Goal: Task Accomplishment & Management: Complete application form

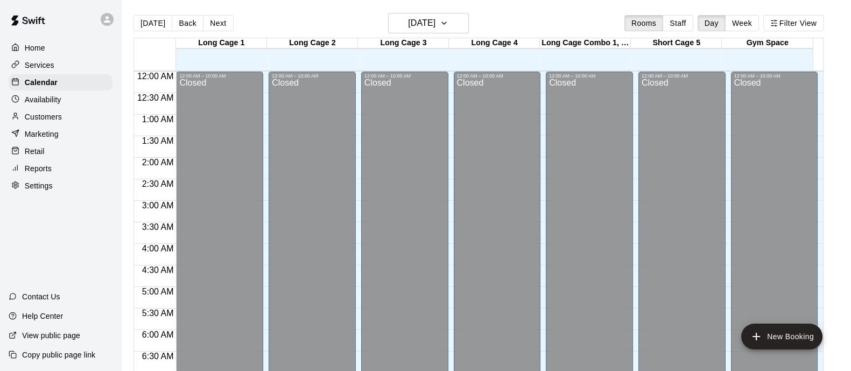
scroll to position [471, 0]
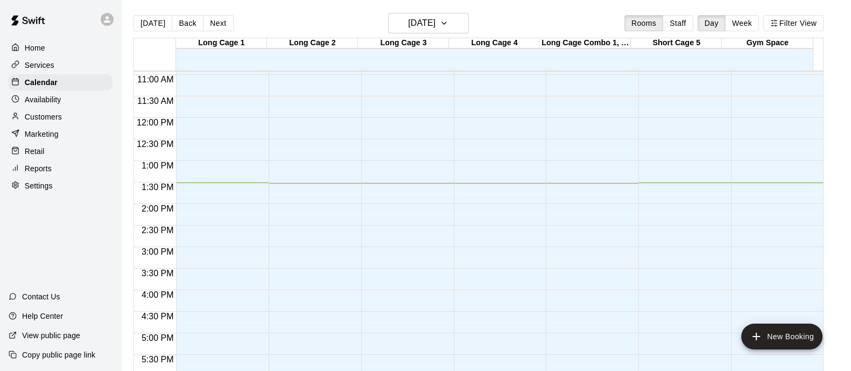
click at [51, 58] on div "Services" at bounding box center [61, 65] width 104 height 16
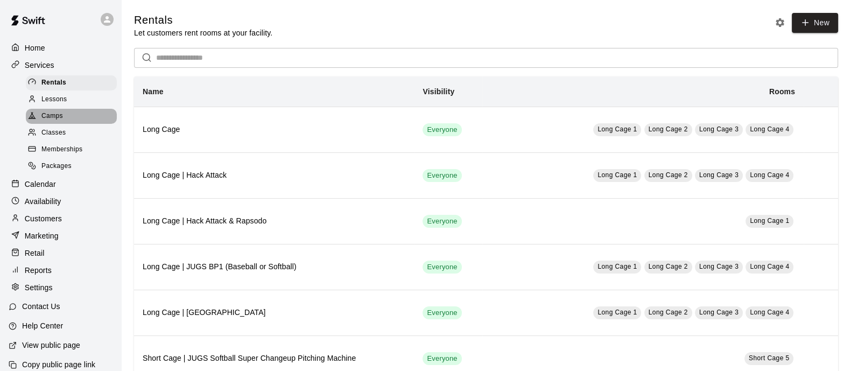
click at [70, 123] on div "Camps" at bounding box center [71, 116] width 91 height 15
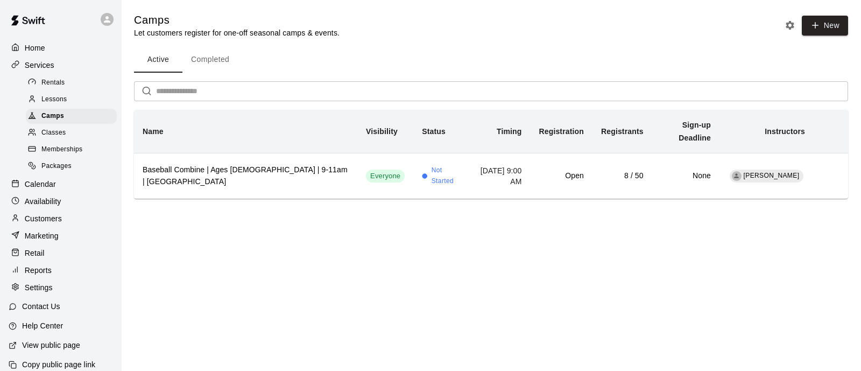
click at [831, 29] on button "New" at bounding box center [825, 26] width 46 height 20
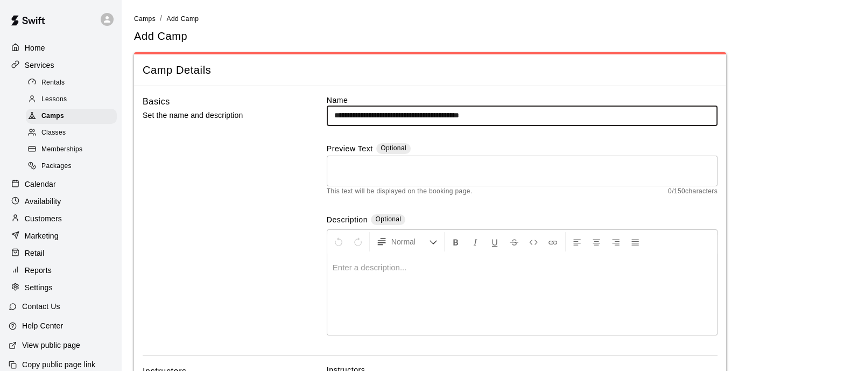
type input "**********"
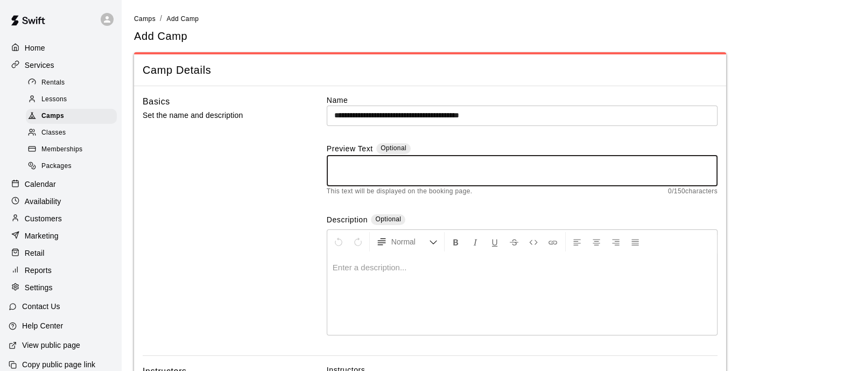
click at [374, 163] on textarea at bounding box center [522, 171] width 376 height 22
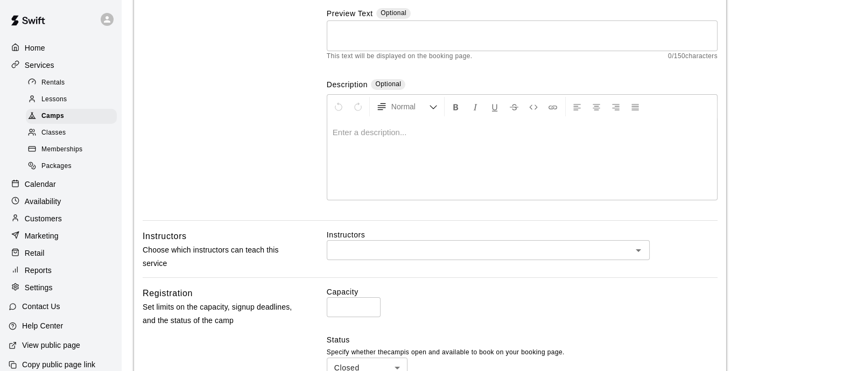
scroll to position [202, 0]
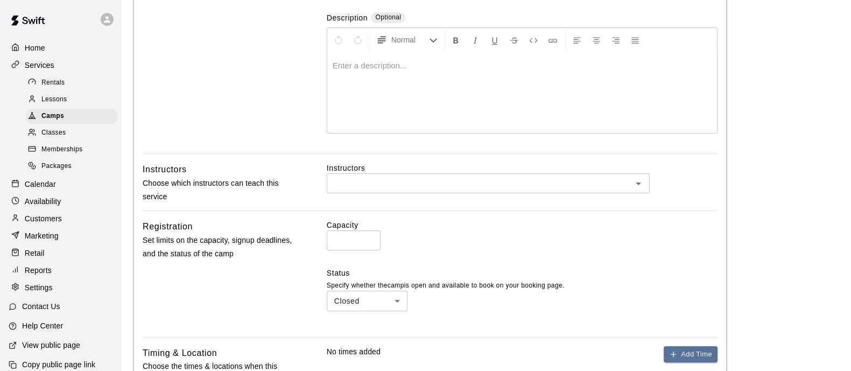
click at [415, 179] on input "text" at bounding box center [479, 183] width 299 height 13
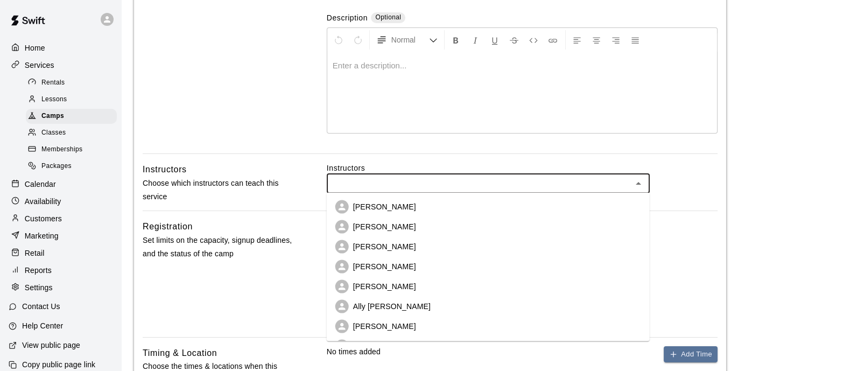
click at [407, 201] on li "[PERSON_NAME]" at bounding box center [488, 207] width 323 height 20
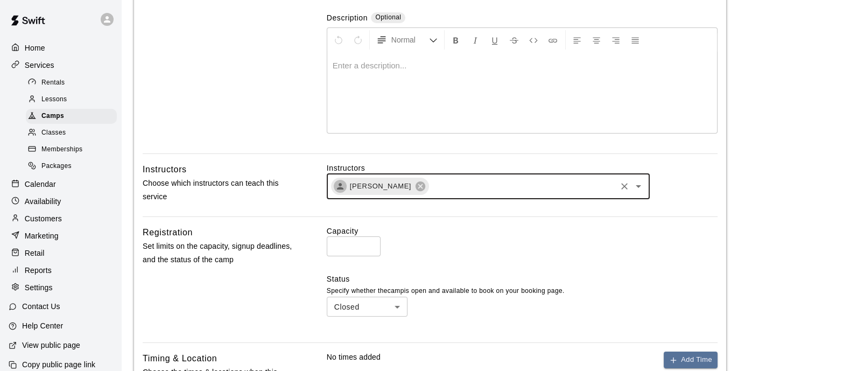
click at [629, 184] on icon "Clear" at bounding box center [624, 186] width 11 height 11
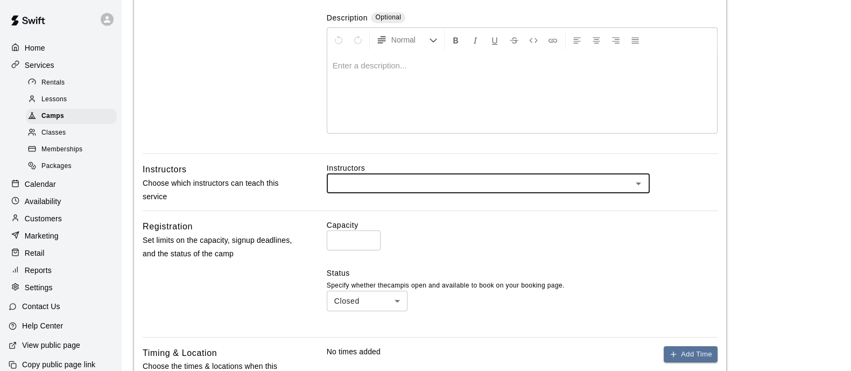
click at [638, 184] on icon "Open" at bounding box center [638, 183] width 13 height 13
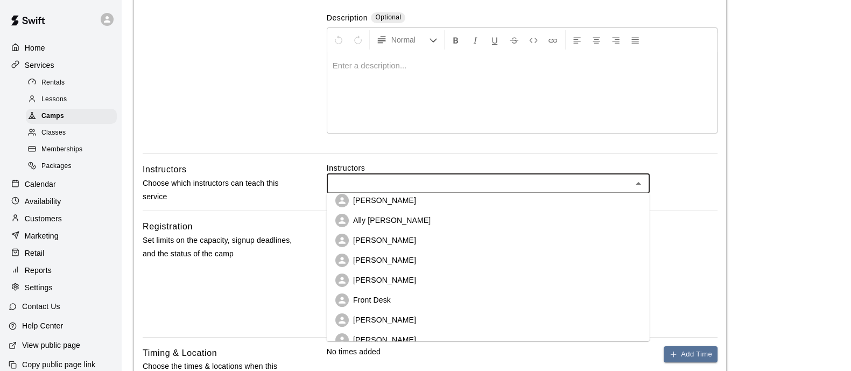
scroll to position [99, 0]
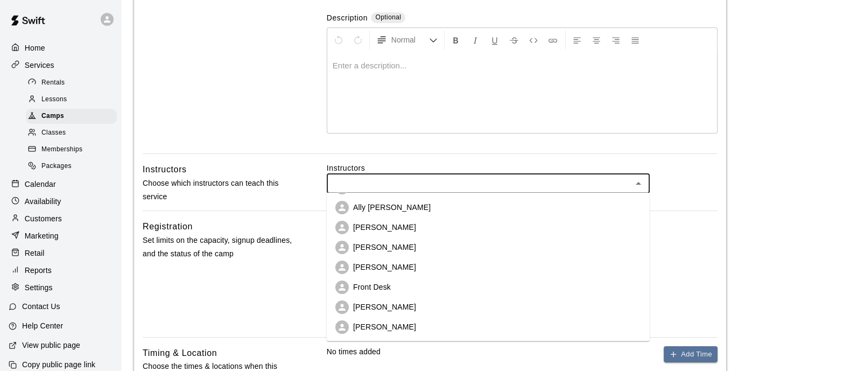
click at [441, 311] on li "[PERSON_NAME]" at bounding box center [488, 307] width 323 height 20
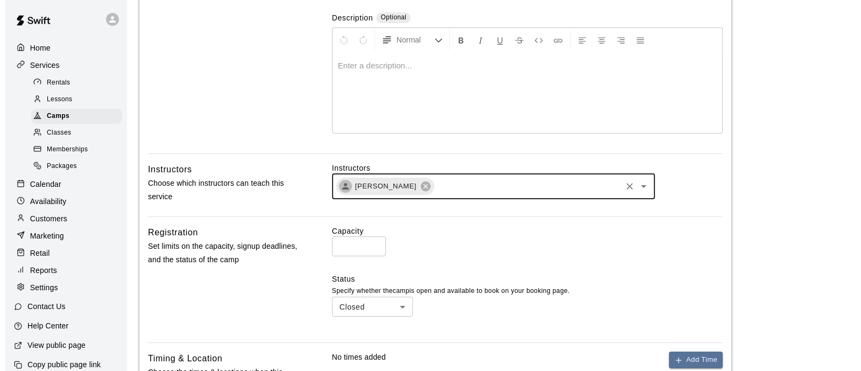
scroll to position [337, 0]
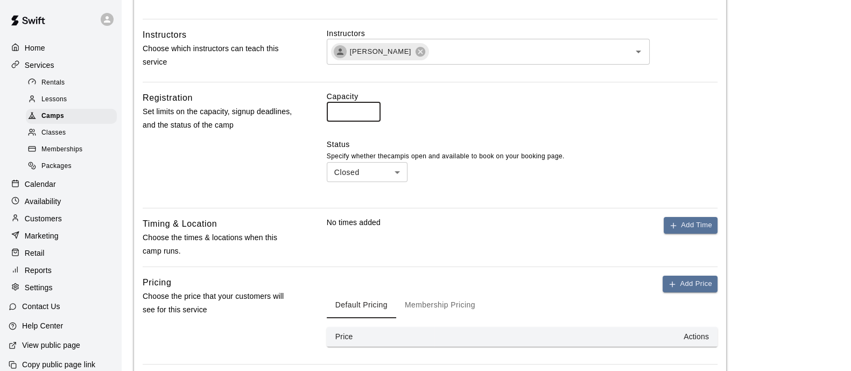
drag, startPoint x: 348, startPoint y: 116, endPoint x: 289, endPoint y: 124, distance: 59.8
click at [291, 124] on div "Registration Set limits on the capacity, signup deadlines, and the status of th…" at bounding box center [430, 145] width 575 height 108
type input "**"
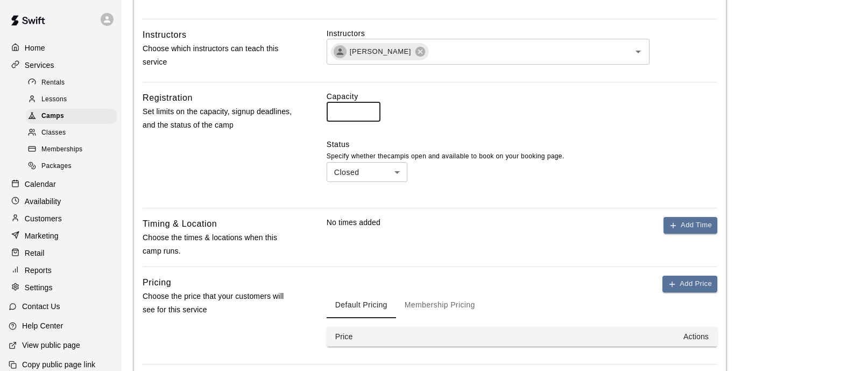
click at [397, 171] on body "**********" at bounding box center [430, 68] width 861 height 811
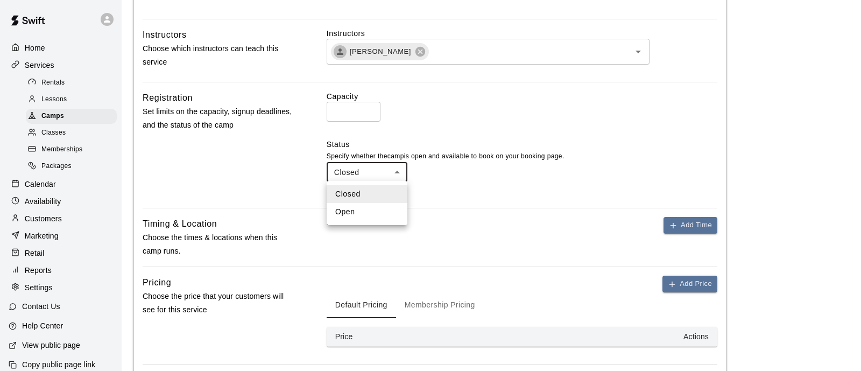
click at [780, 125] on div at bounding box center [430, 185] width 861 height 371
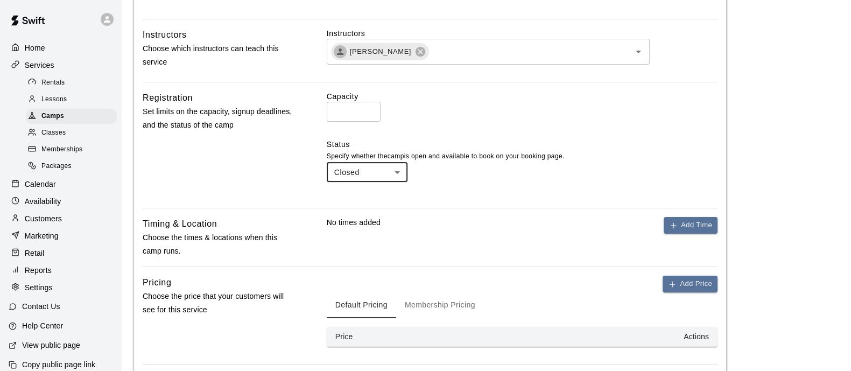
click at [677, 233] on div "No times added Add Time" at bounding box center [522, 237] width 391 height 41
click at [676, 221] on icon "button" at bounding box center [673, 225] width 9 height 9
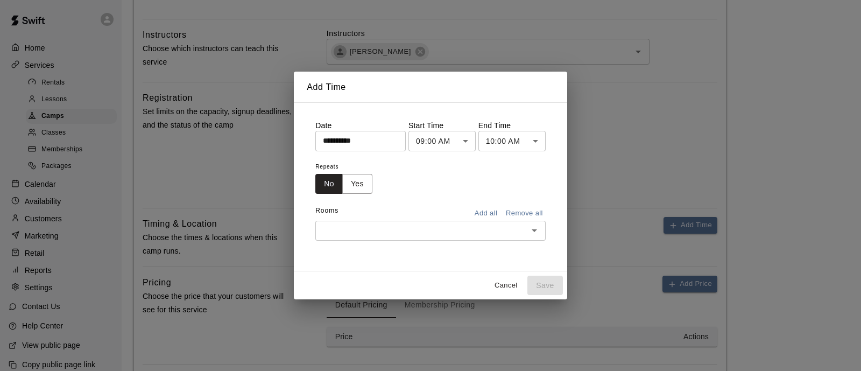
click at [427, 143] on body "**********" at bounding box center [430, 68] width 861 height 811
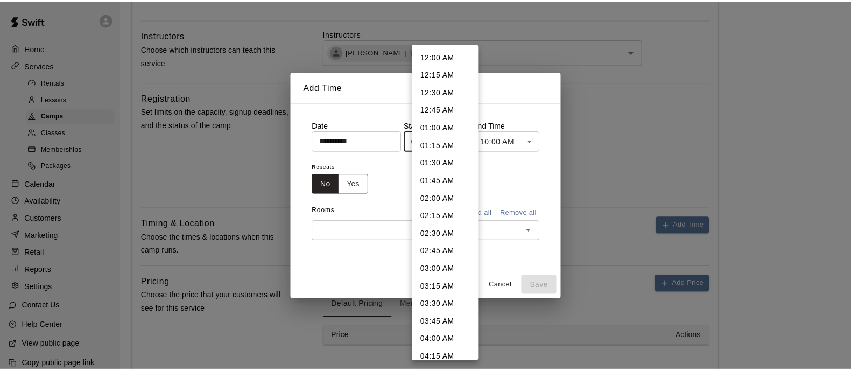
scroll to position [492, 0]
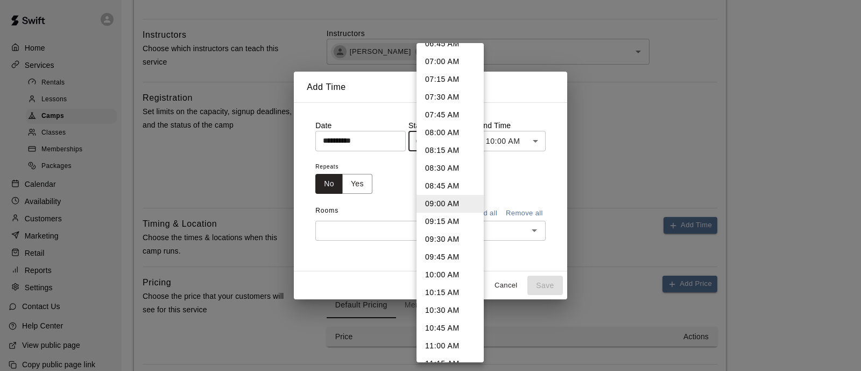
click at [385, 143] on div at bounding box center [430, 185] width 861 height 371
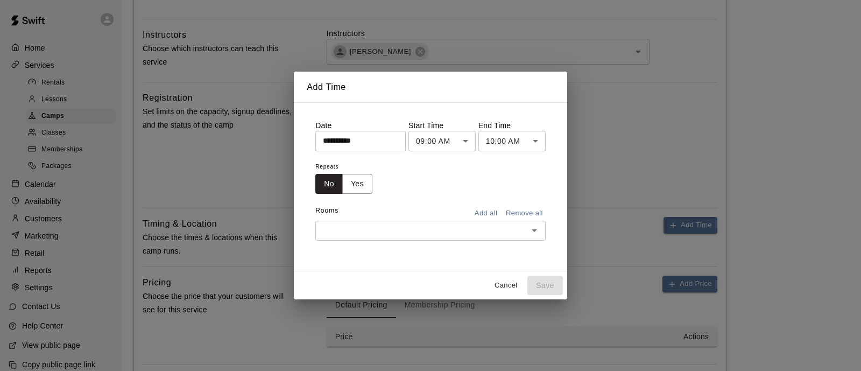
click at [387, 141] on div "12:00 AM 12:15 AM 12:30 AM 12:45 AM 01:00 AM 01:15 AM 01:30 AM 01:45 AM 02:00 A…" at bounding box center [430, 185] width 861 height 371
click at [397, 141] on input "**********" at bounding box center [357, 141] width 83 height 20
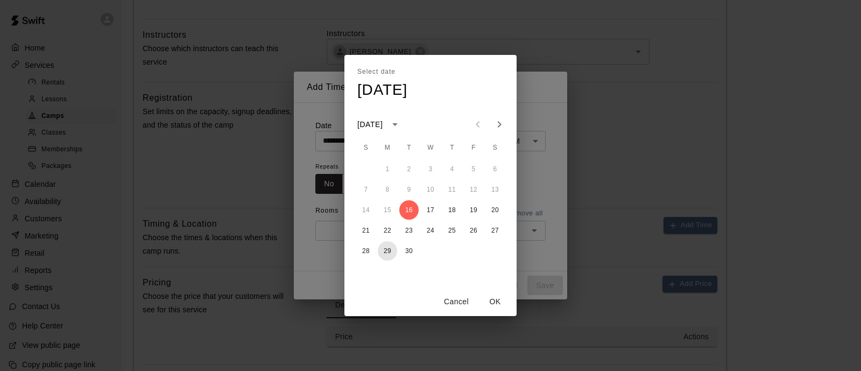
click at [384, 249] on button "29" at bounding box center [387, 250] width 19 height 19
type input "**********"
click at [495, 298] on button "OK" at bounding box center [495, 302] width 34 height 20
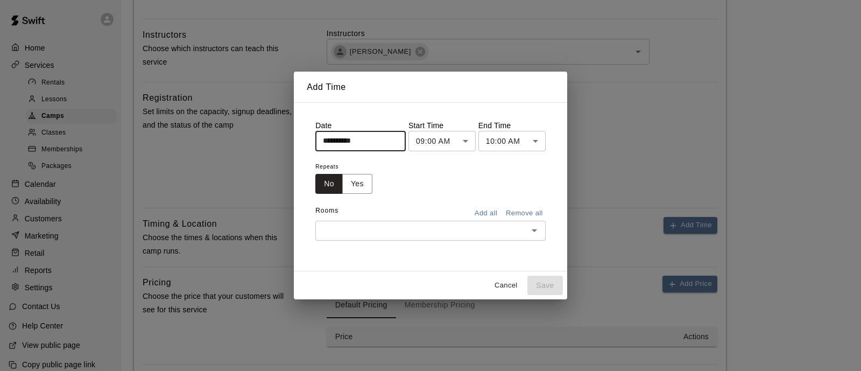
click at [512, 141] on body "**********" at bounding box center [430, 68] width 861 height 811
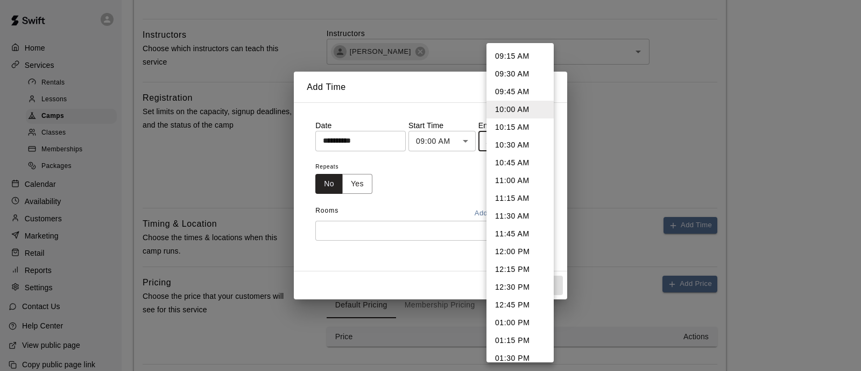
click at [520, 178] on li "11:00 AM" at bounding box center [520, 181] width 67 height 18
type input "********"
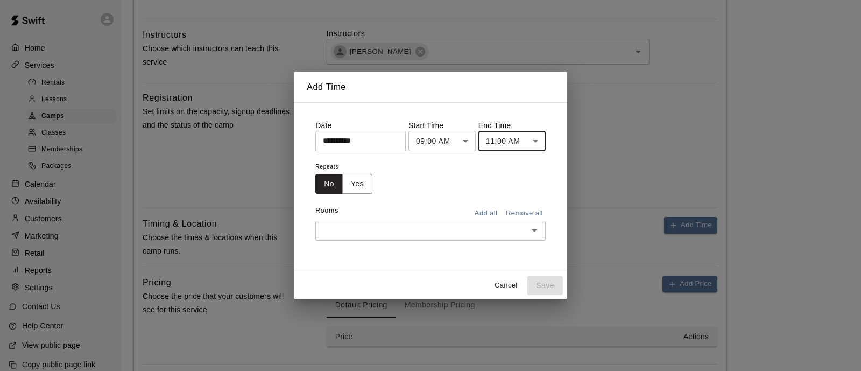
click at [354, 216] on div "Rooms Add all Remove all" at bounding box center [431, 211] width 230 height 18
click at [502, 209] on button "Add all" at bounding box center [486, 213] width 34 height 17
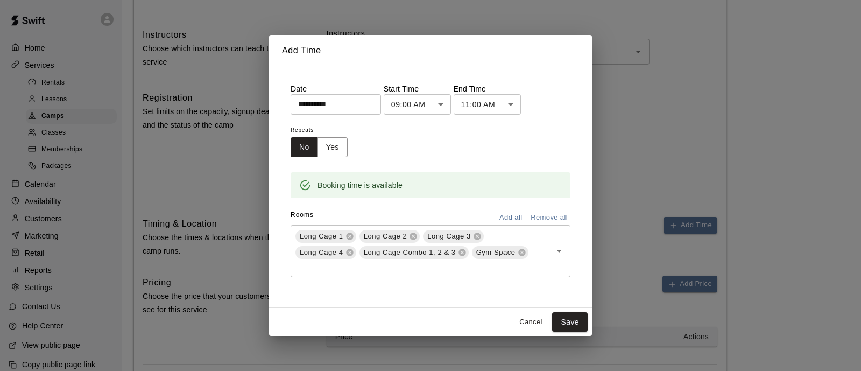
click at [477, 237] on icon at bounding box center [477, 236] width 7 height 7
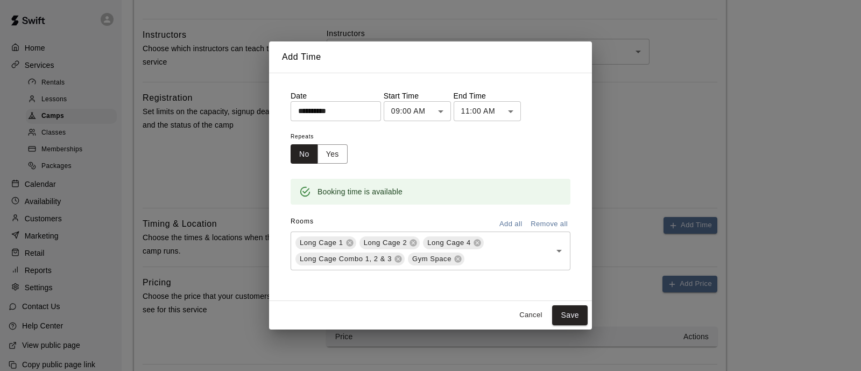
click at [474, 241] on icon at bounding box center [477, 243] width 9 height 9
click at [526, 244] on icon at bounding box center [526, 242] width 7 height 7
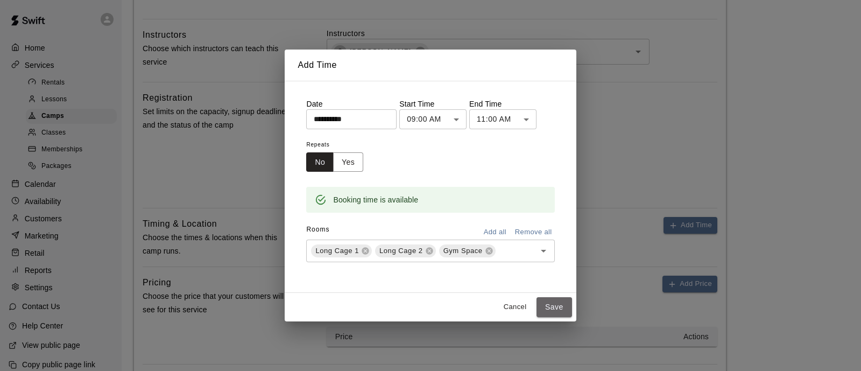
click at [542, 297] on button "Save" at bounding box center [555, 307] width 36 height 20
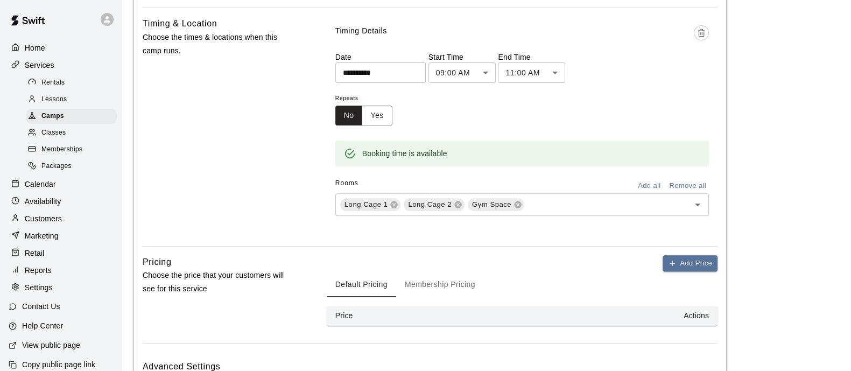
scroll to position [538, 0]
click at [698, 258] on button "Add Price" at bounding box center [690, 262] width 55 height 17
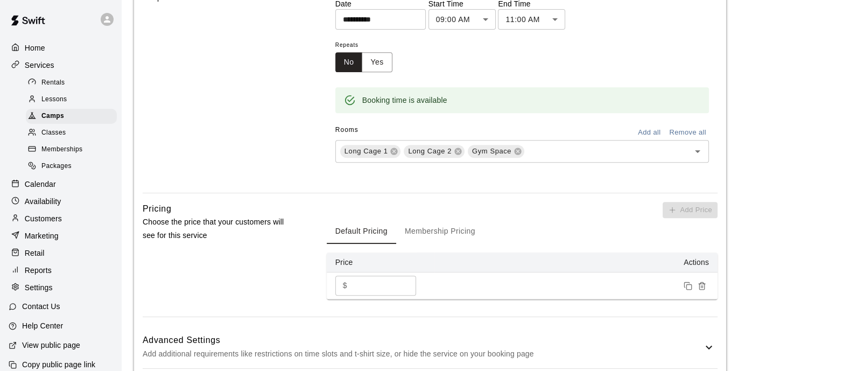
scroll to position [644, 0]
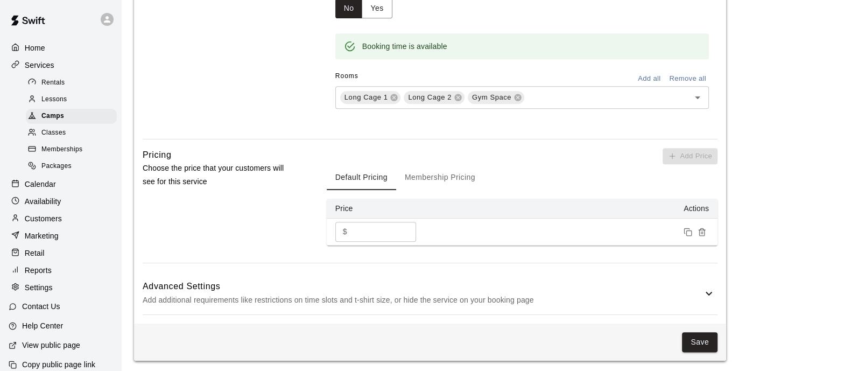
drag, startPoint x: 377, startPoint y: 234, endPoint x: 345, endPoint y: 235, distance: 31.8
click at [345, 235] on div "$ * ​" at bounding box center [375, 232] width 81 height 20
type input "**"
click at [430, 181] on button "Membership Pricing" at bounding box center [440, 177] width 88 height 26
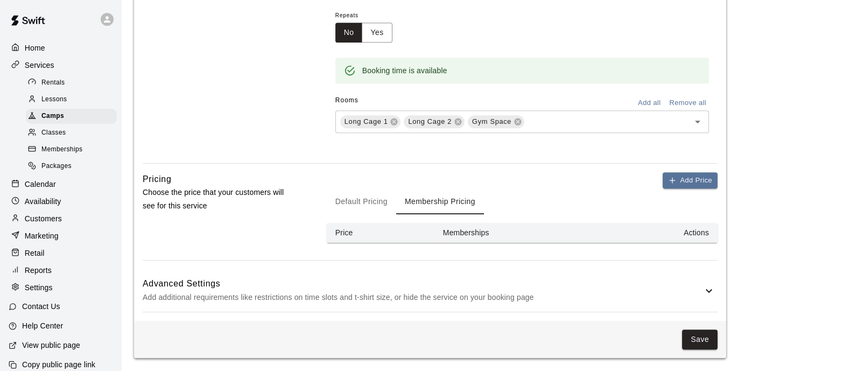
scroll to position [617, 0]
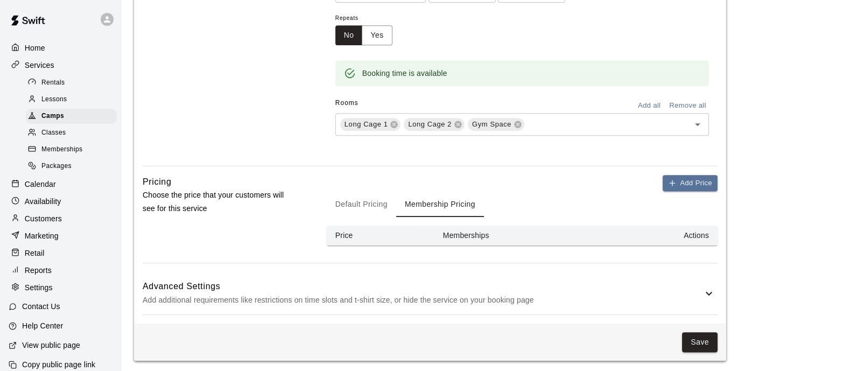
click at [695, 184] on button "Add Price" at bounding box center [690, 183] width 55 height 17
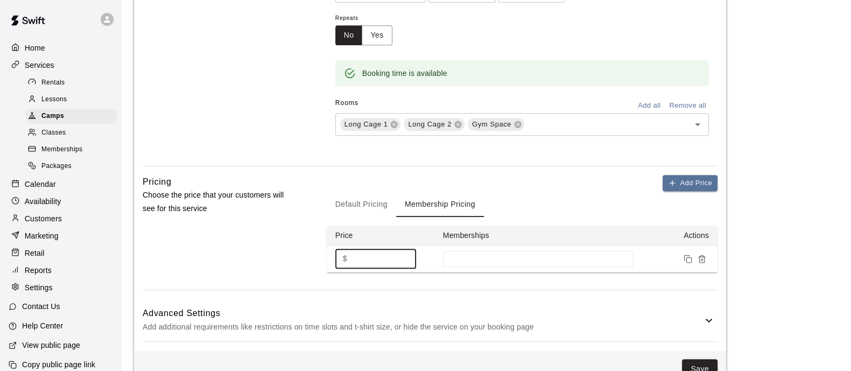
click at [380, 257] on input "*" at bounding box center [384, 259] width 65 height 20
type input "**"
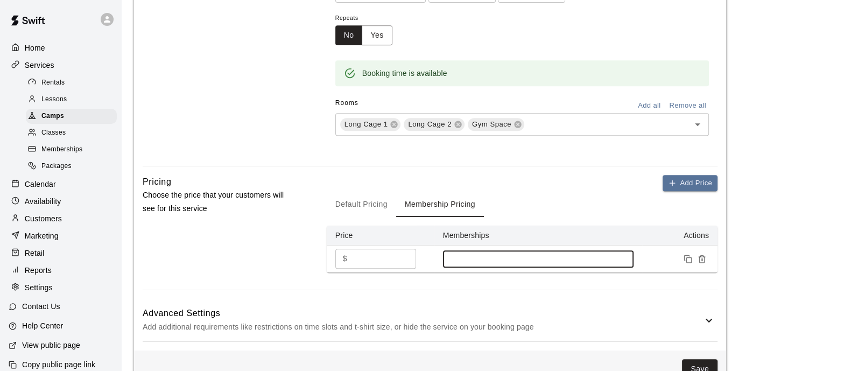
click at [533, 261] on input at bounding box center [539, 259] width 180 height 9
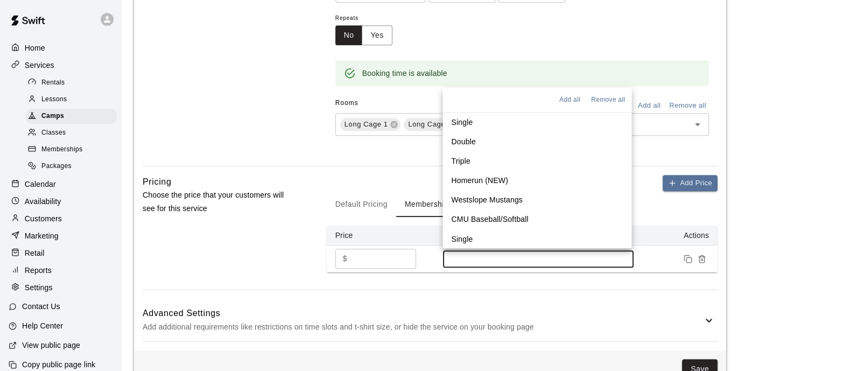
click at [480, 114] on li "Single" at bounding box center [537, 122] width 189 height 19
click at [499, 195] on p "Westslope Mustangs" at bounding box center [487, 198] width 71 height 11
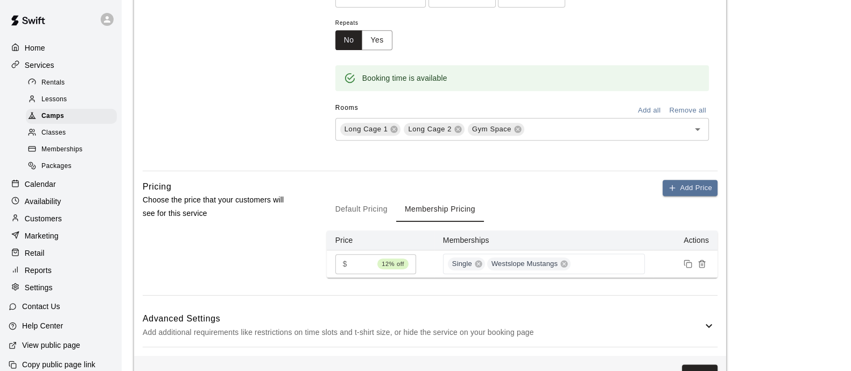
scroll to position [644, 0]
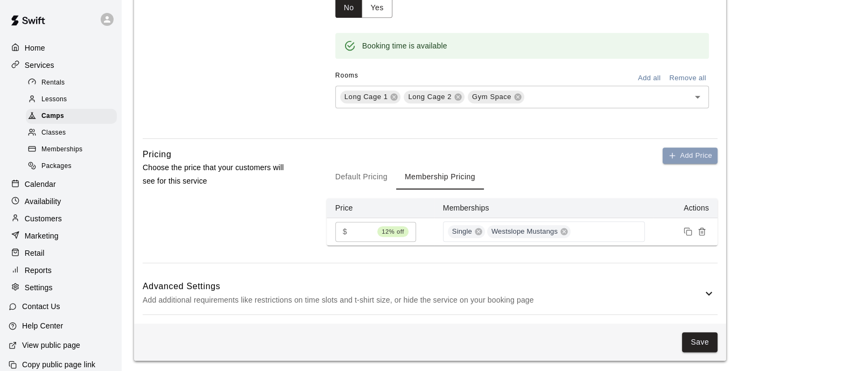
drag, startPoint x: 690, startPoint y: 157, endPoint x: 684, endPoint y: 164, distance: 9.2
click at [689, 157] on button "Add Price" at bounding box center [690, 156] width 55 height 17
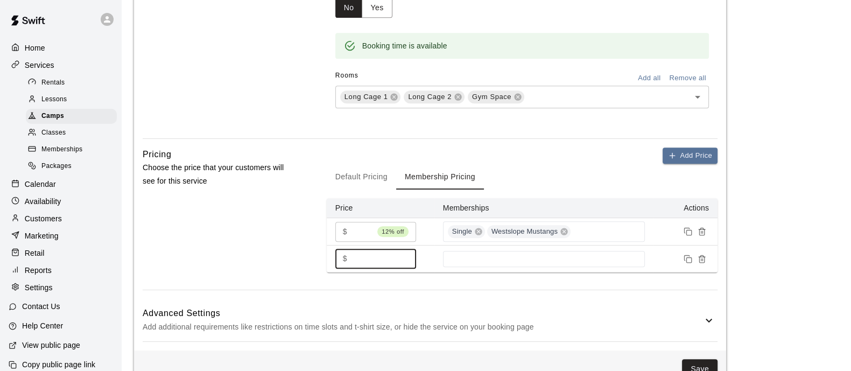
drag, startPoint x: 379, startPoint y: 259, endPoint x: 345, endPoint y: 262, distance: 34.1
click at [345, 262] on div "$ * ​" at bounding box center [375, 259] width 81 height 20
type input "**"
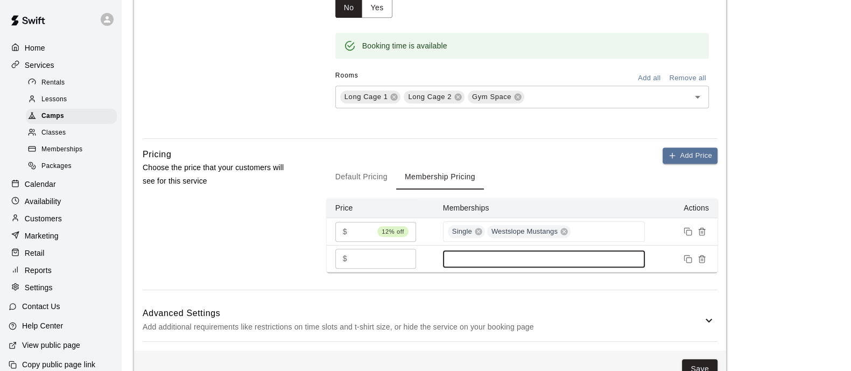
drag, startPoint x: 467, startPoint y: 251, endPoint x: 466, endPoint y: 260, distance: 8.6
click at [467, 251] on div at bounding box center [544, 258] width 202 height 17
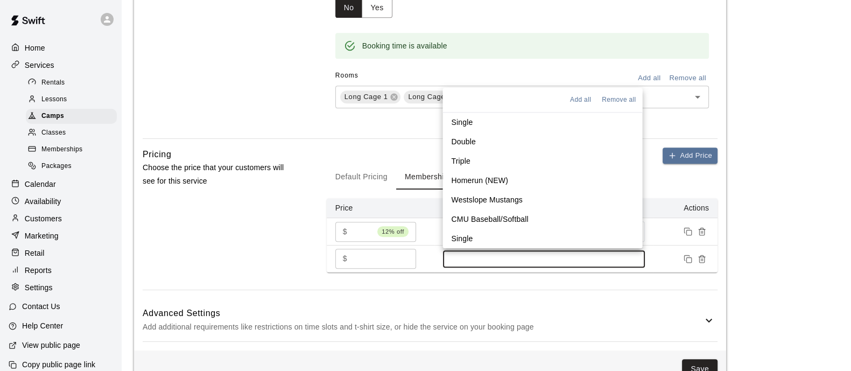
click at [495, 141] on li "Double" at bounding box center [543, 141] width 200 height 19
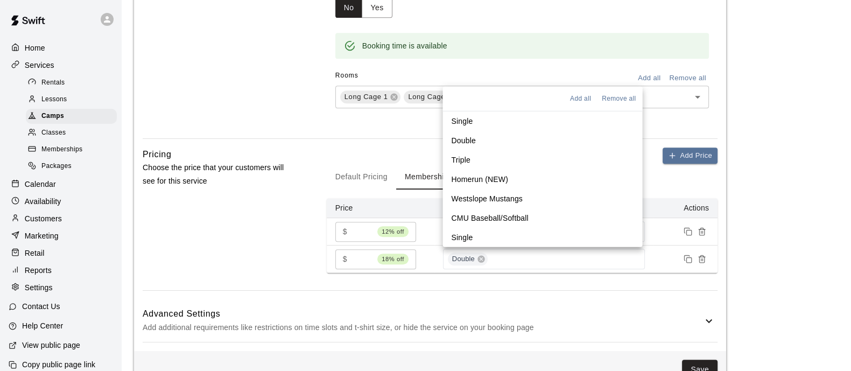
click at [702, 159] on button "Add Price" at bounding box center [690, 156] width 55 height 17
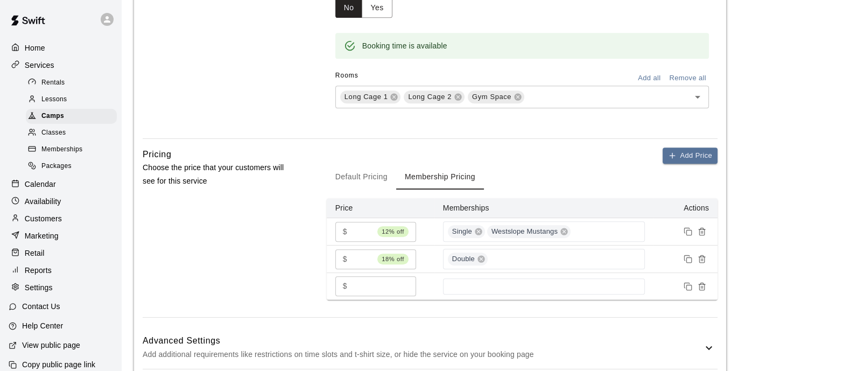
drag, startPoint x: 368, startPoint y: 286, endPoint x: 316, endPoint y: 288, distance: 52.3
click at [316, 288] on div "Pricing Choose the price that your customers will see for this service Add Pric…" at bounding box center [430, 233] width 575 height 170
click at [492, 278] on div at bounding box center [544, 286] width 202 height 16
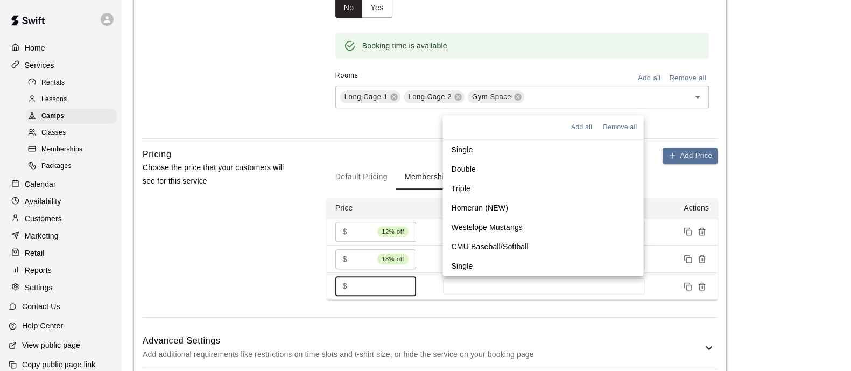
click at [480, 187] on li "Triple" at bounding box center [543, 188] width 201 height 19
type input "**"
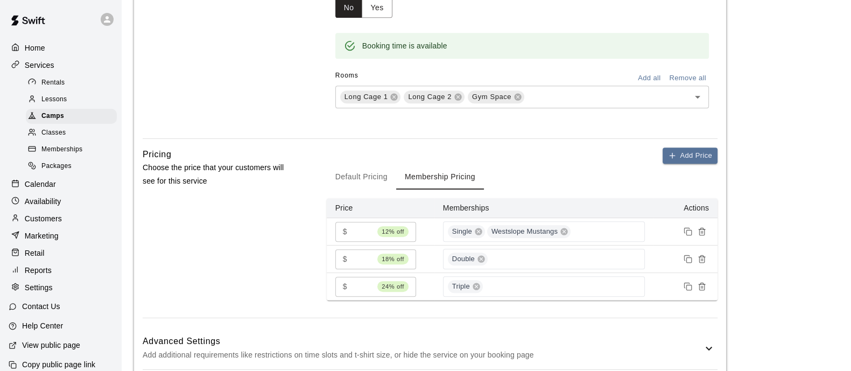
scroll to position [699, 0]
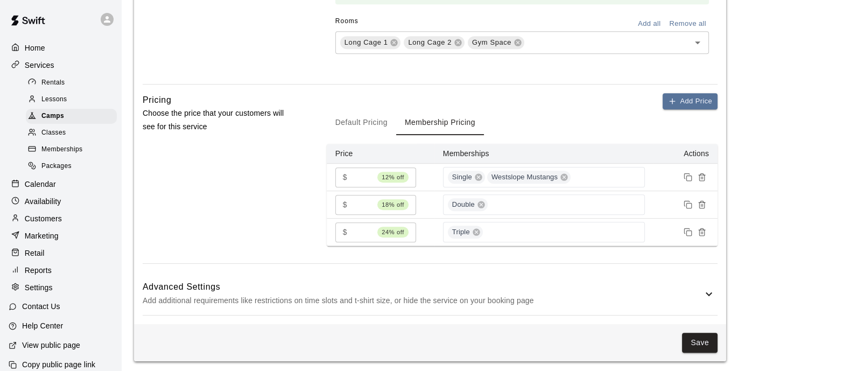
click at [583, 290] on div "Advanced Settings Add additional requirements like restrictions on time slots a…" at bounding box center [423, 293] width 560 height 27
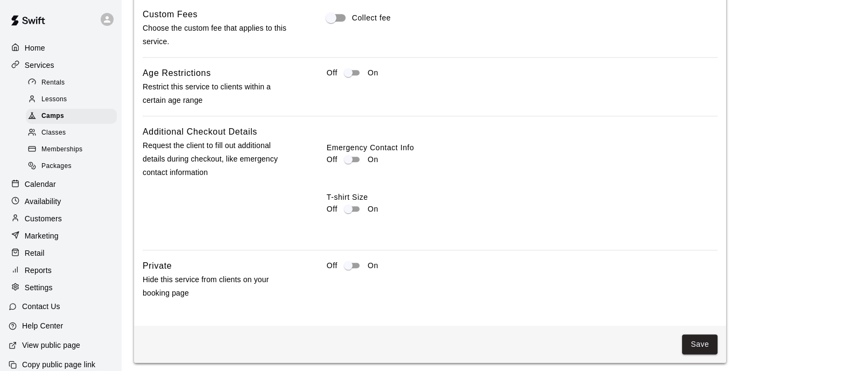
scroll to position [1084, 0]
drag, startPoint x: 373, startPoint y: 251, endPoint x: 366, endPoint y: 265, distance: 15.2
click at [373, 254] on div "Tax Rates Choose the tax rate that applies to this service. Collect tax Custom …" at bounding box center [430, 123] width 575 height 351
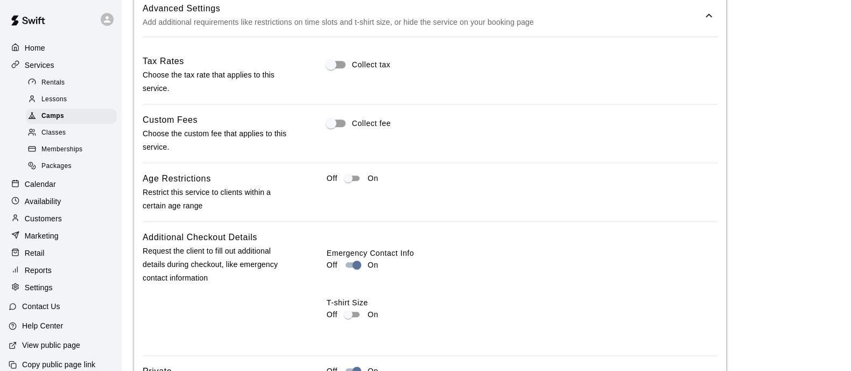
scroll to position [949, 0]
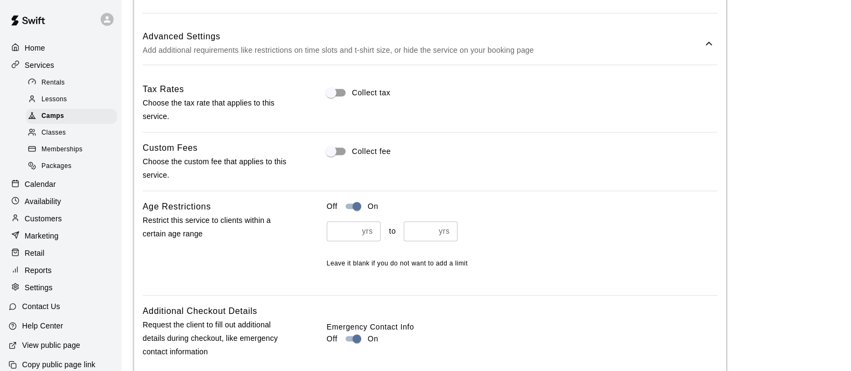
drag, startPoint x: 365, startPoint y: 220, endPoint x: 351, endPoint y: 233, distance: 19.5
click at [365, 221] on div "yrs ​" at bounding box center [354, 231] width 54 height 20
type input "**"
click at [430, 223] on input "number" at bounding box center [419, 231] width 31 height 20
type input "**"
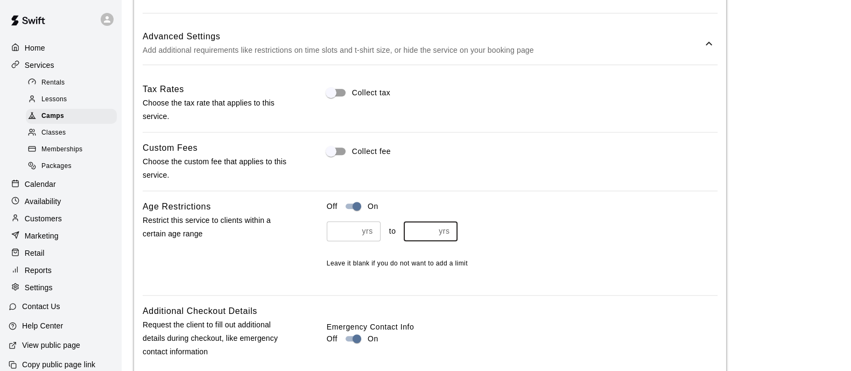
click at [598, 215] on div "Off On ** yrs ​ to ** yrs ​ Leave it blank if you do not want to add a limit" at bounding box center [522, 234] width 391 height 69
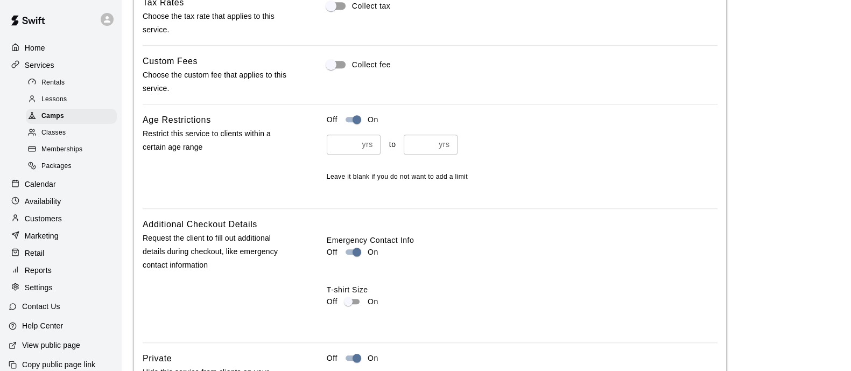
scroll to position [1130, 0]
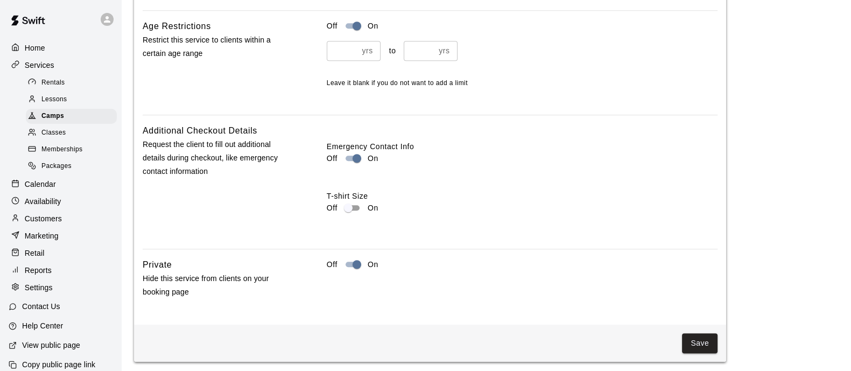
click at [697, 342] on button "Save" at bounding box center [700, 343] width 36 height 20
